Goal: Transaction & Acquisition: Purchase product/service

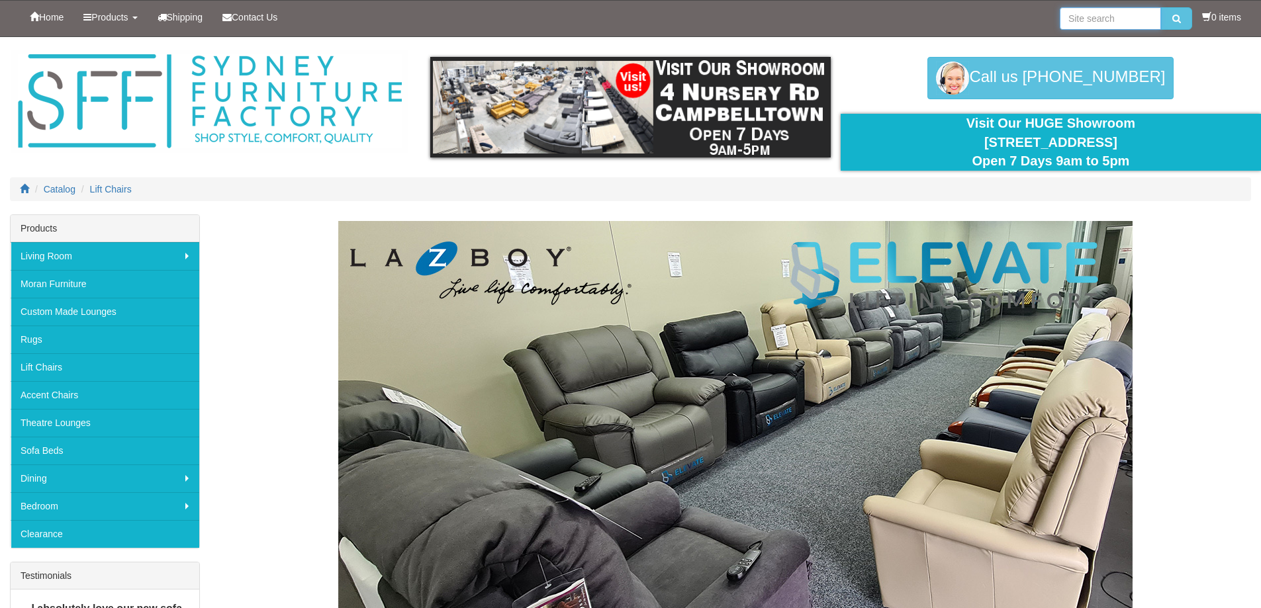
click at [1077, 24] on input "search" at bounding box center [1110, 18] width 101 height 23
type input "swivel"
click at [1161, 7] on button "submit" at bounding box center [1176, 18] width 31 height 23
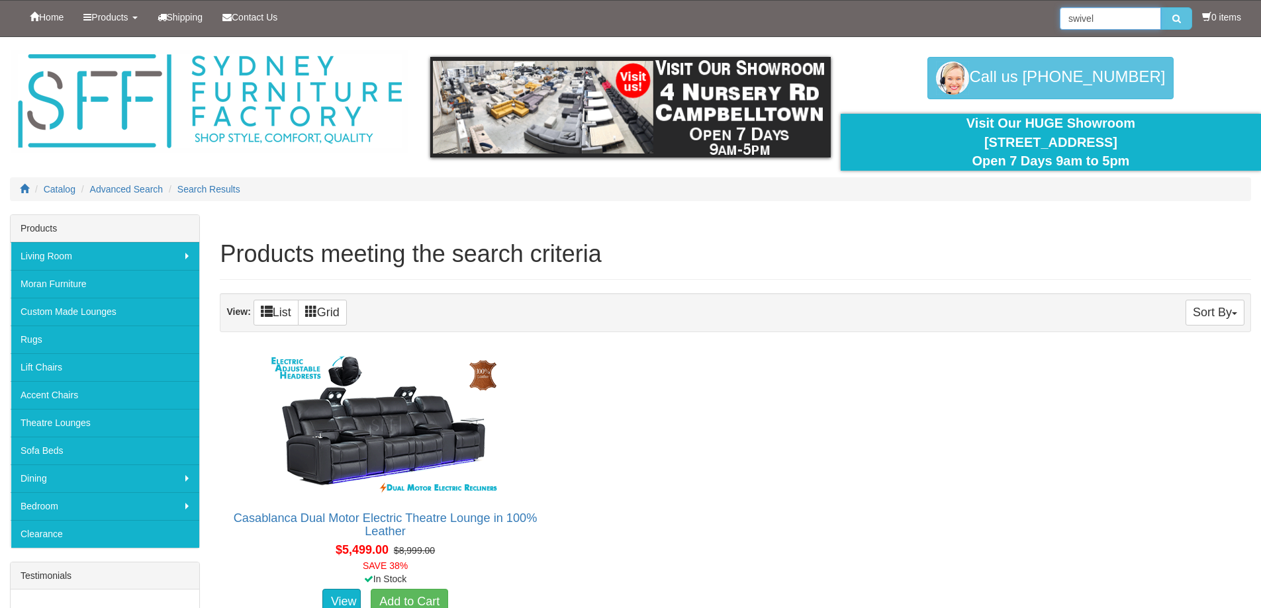
drag, startPoint x: 1117, startPoint y: 15, endPoint x: 943, endPoint y: 28, distance: 174.6
click at [943, 28] on div "Home Products Living Room Lounges Sofas Australian Made Lounges Corner Modular …" at bounding box center [630, 19] width 1241 height 36
type input "recliner"
click at [1161, 7] on button "submit" at bounding box center [1176, 18] width 31 height 23
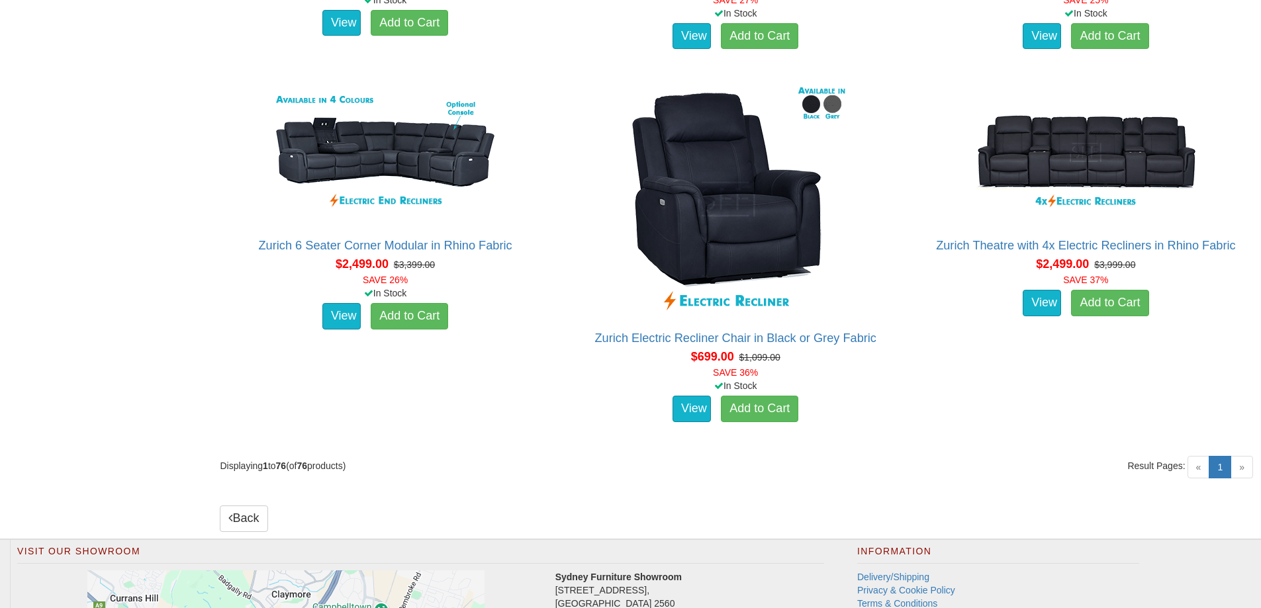
scroll to position [8736, 0]
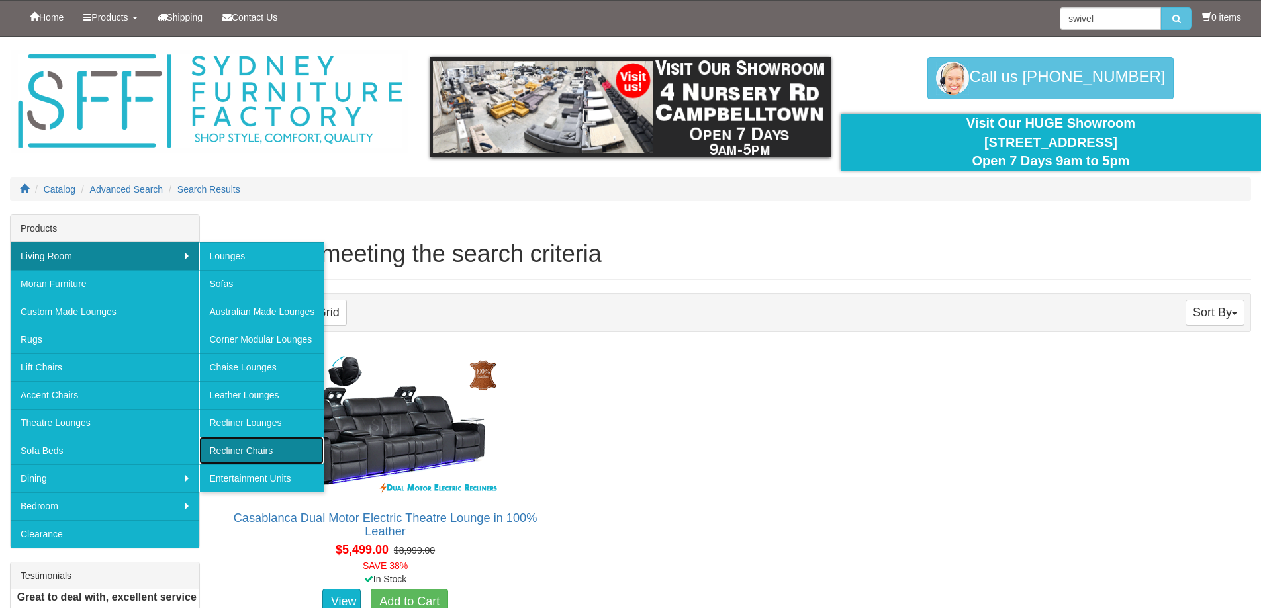
click at [263, 449] on link "Recliner Chairs" at bounding box center [261, 451] width 124 height 28
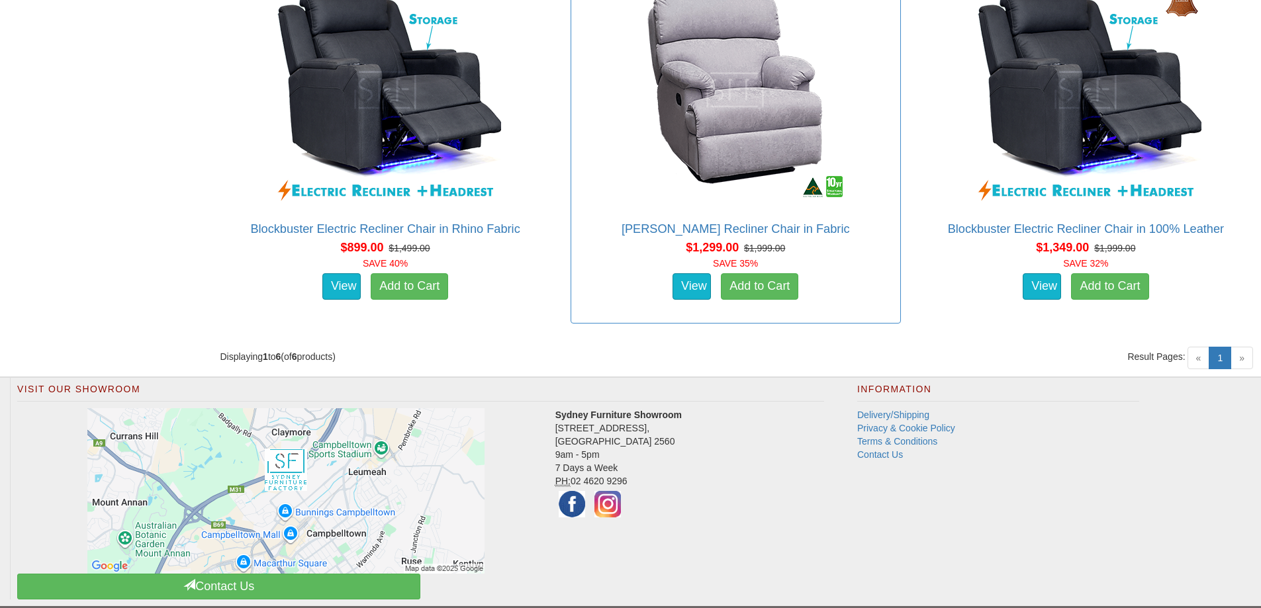
scroll to position [1301, 0]
